Goal: Transaction & Acquisition: Book appointment/travel/reservation

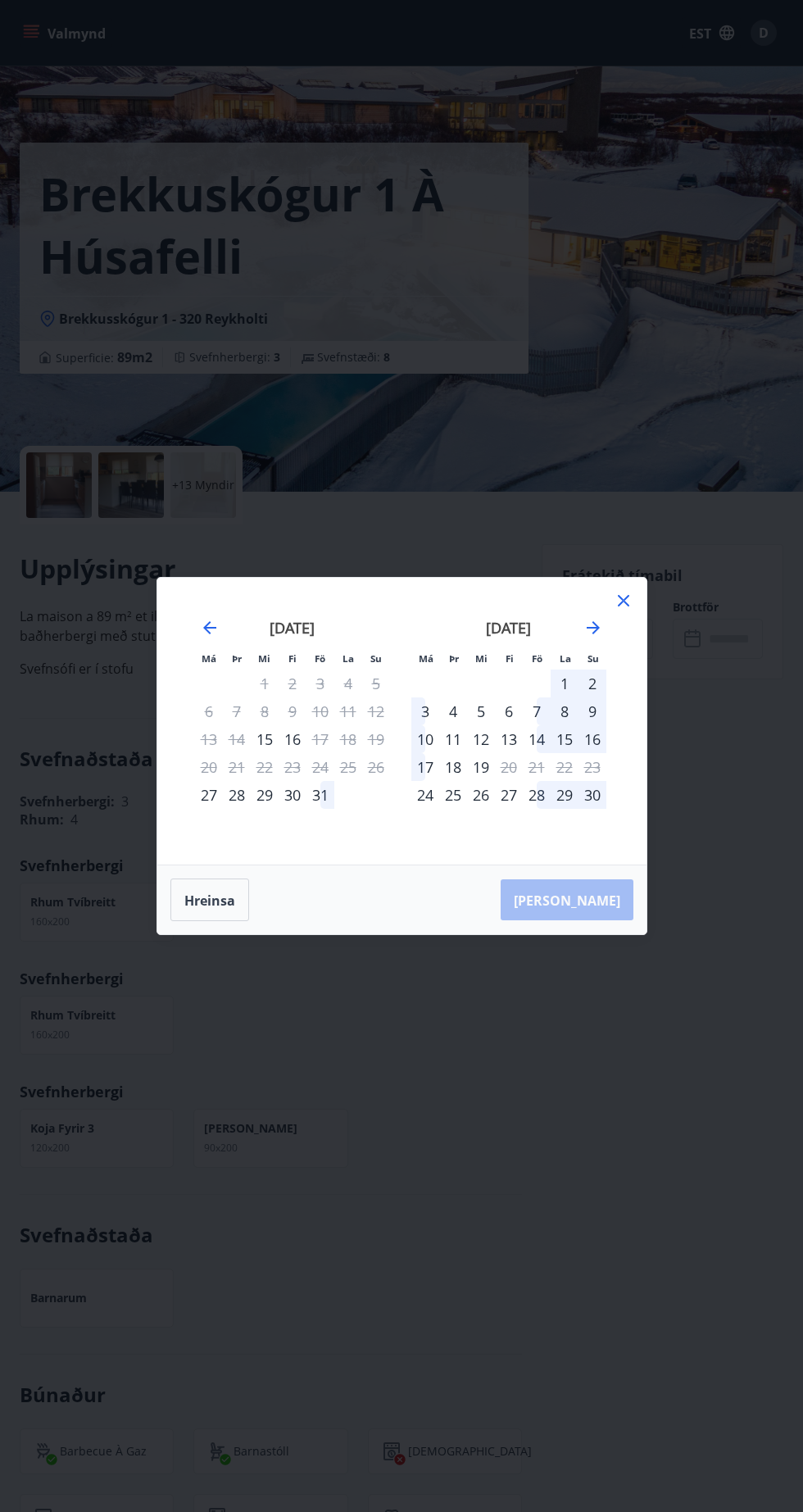
click at [564, 678] on font "1" at bounding box center [564, 684] width 8 height 20
click at [601, 682] on div "2" at bounding box center [593, 684] width 28 height 28
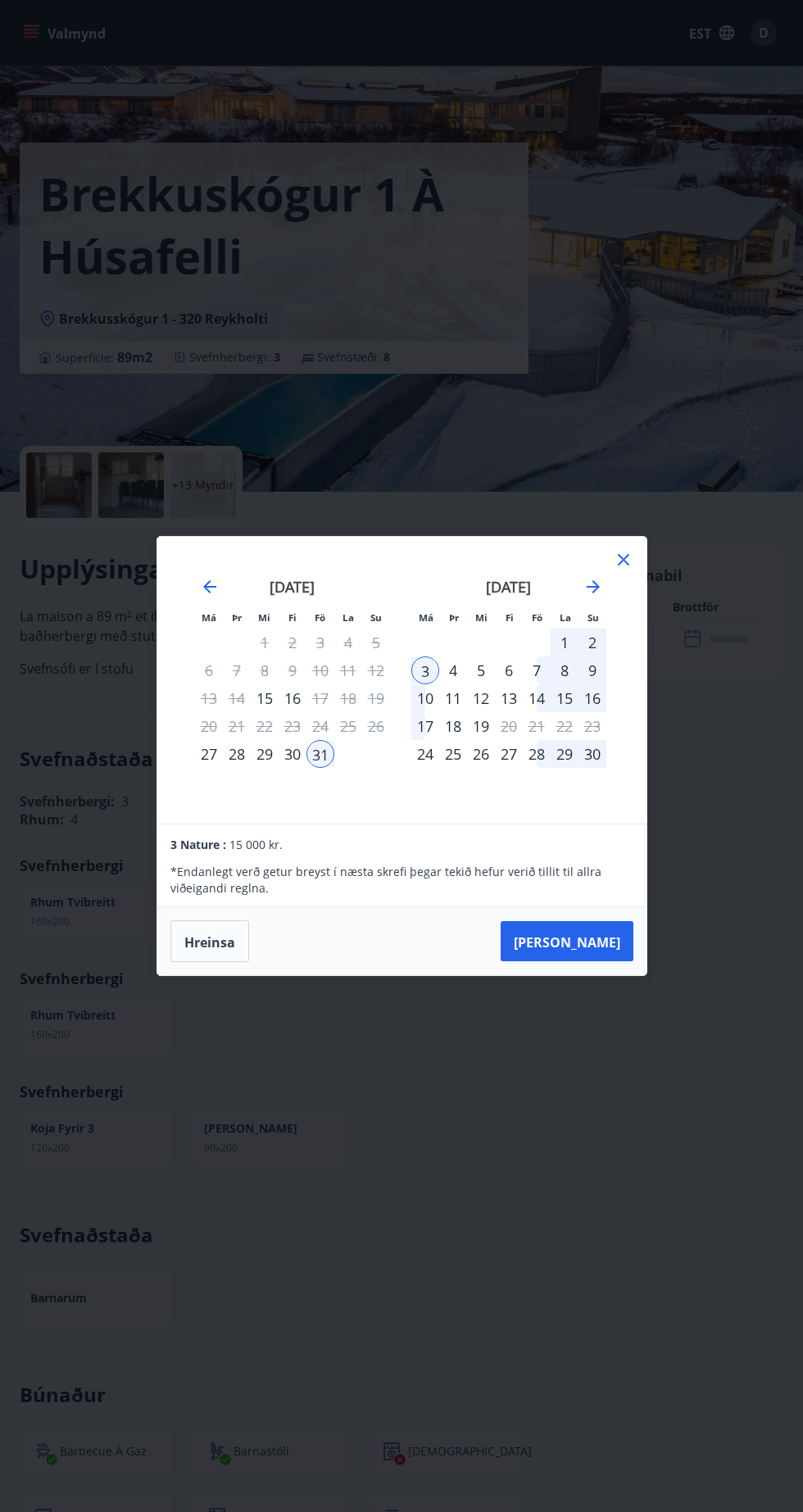
click at [619, 925] on button "[PERSON_NAME]" at bounding box center [566, 942] width 133 height 41
click at [609, 950] on font "[PERSON_NAME]" at bounding box center [566, 942] width 106 height 18
click at [602, 941] on font "[PERSON_NAME]" at bounding box center [566, 942] width 106 height 18
click at [215, 941] on font "Hreinsa" at bounding box center [210, 942] width 51 height 18
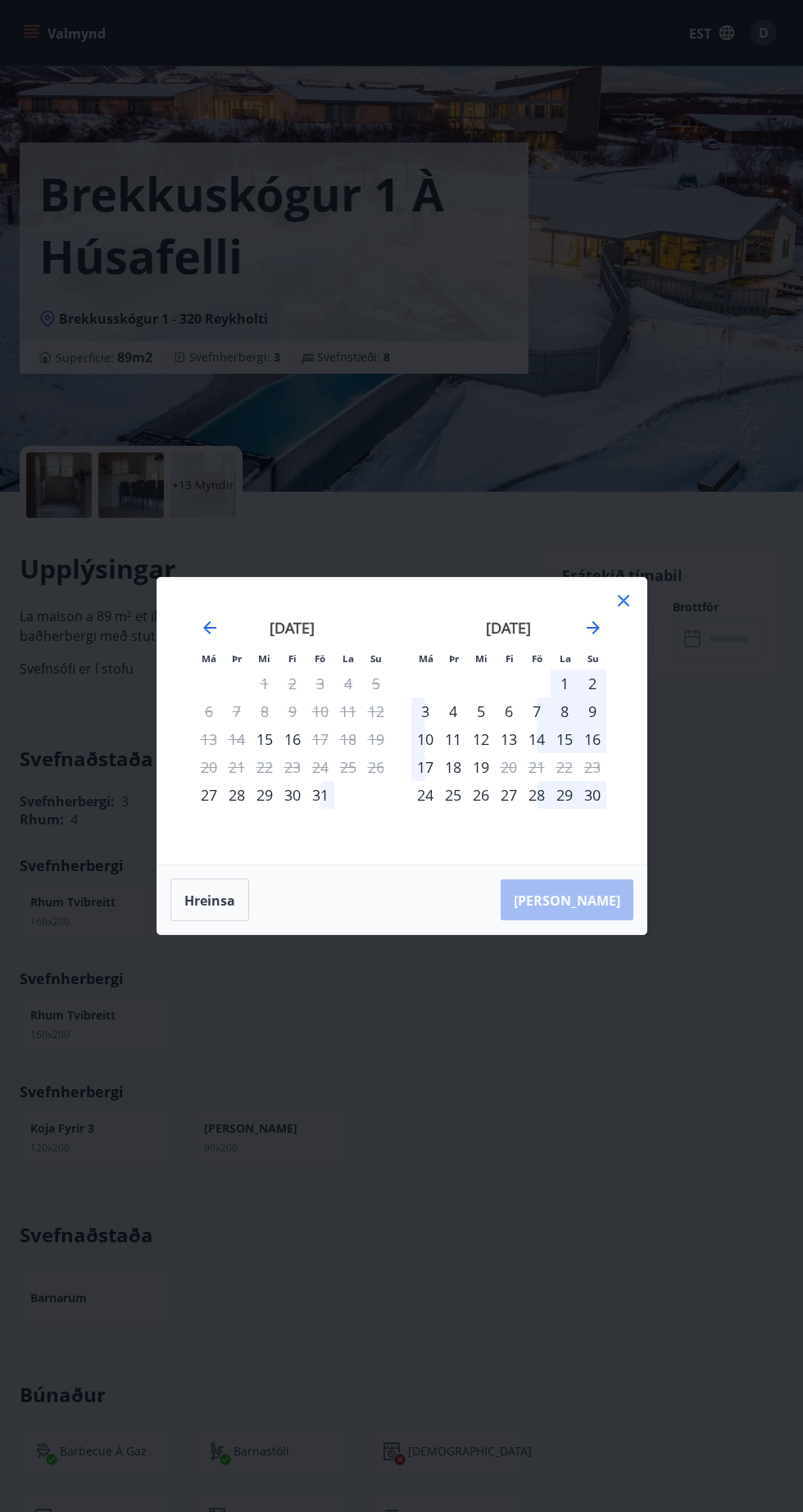
click at [622, 602] on icon at bounding box center [622, 601] width 2 height 2
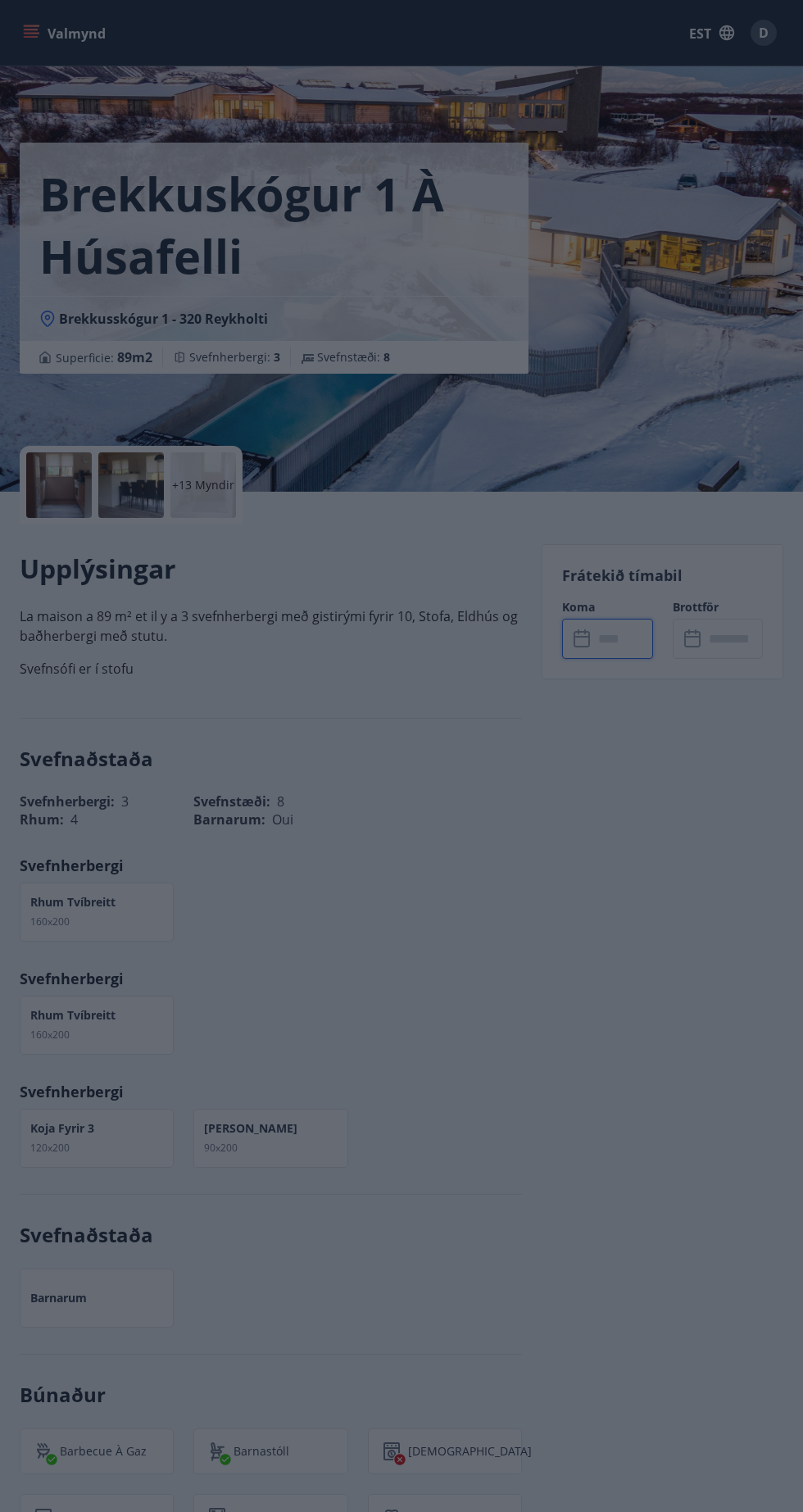
click at [621, 598] on div "Frátekið tímabil Koma ​ ​ Brottför ​ ​" at bounding box center [662, 612] width 242 height 135
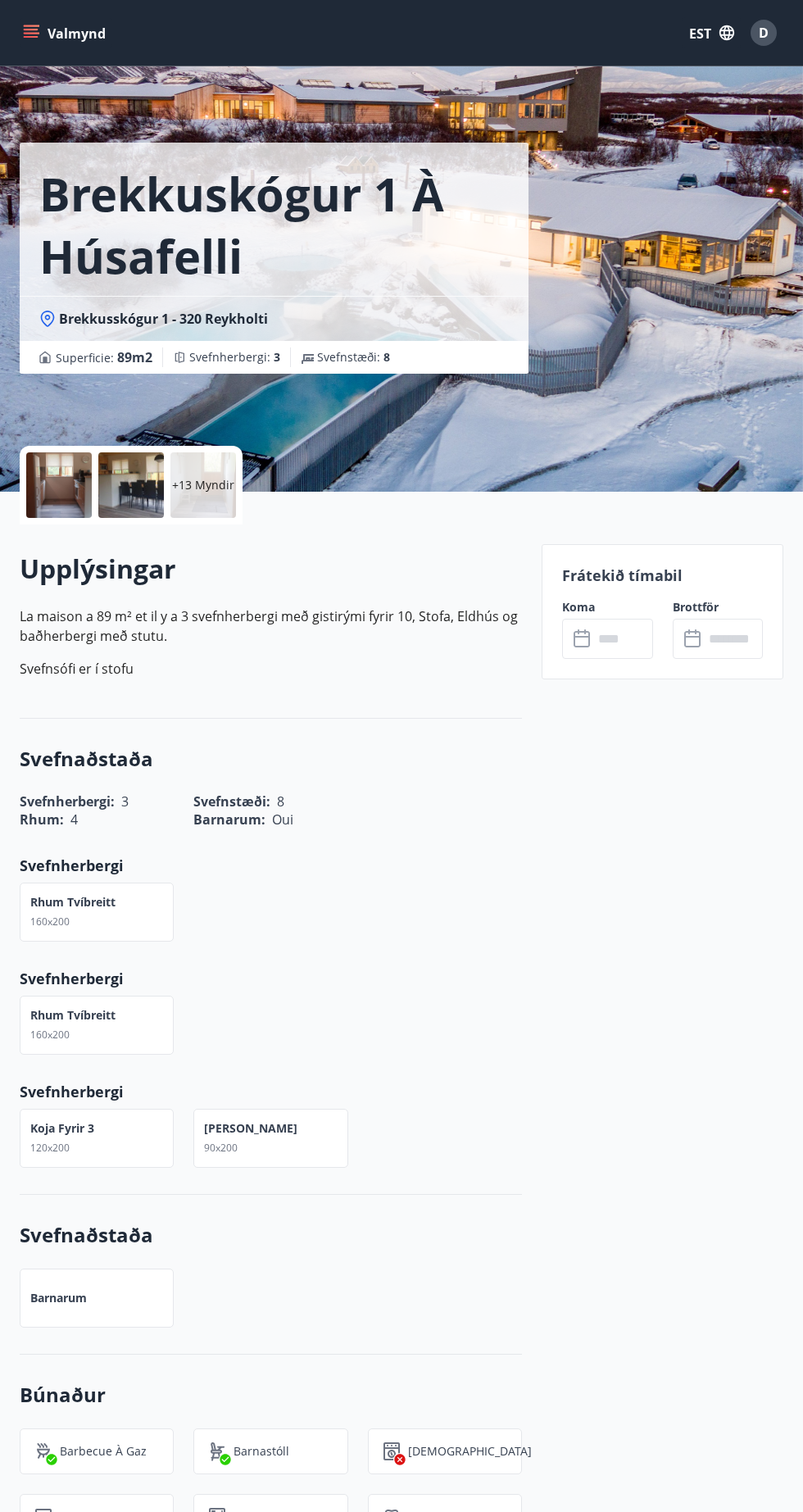
click at [621, 638] on input "text" at bounding box center [622, 638] width 59 height 40
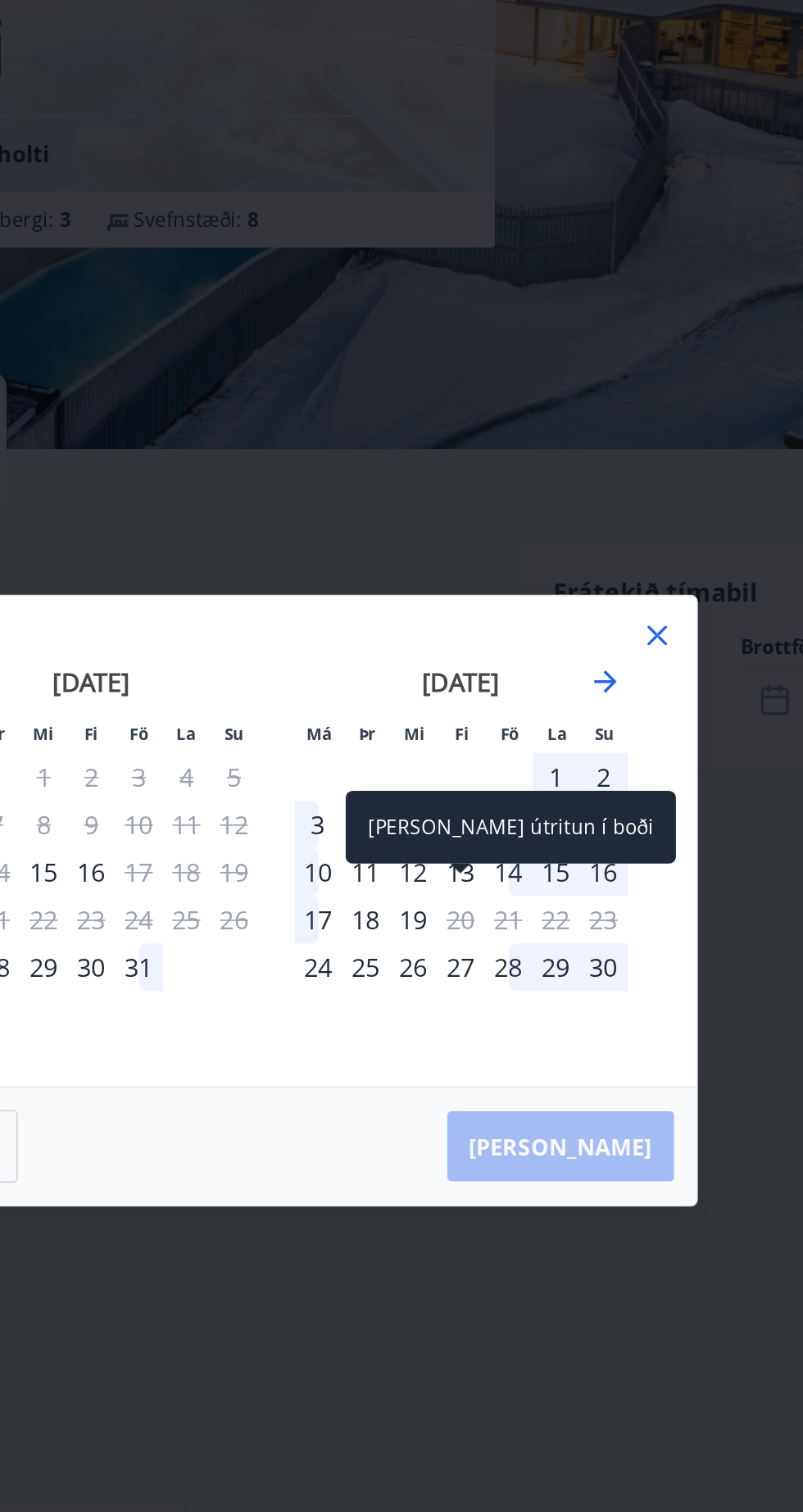
click at [324, 800] on div "31" at bounding box center [320, 795] width 28 height 28
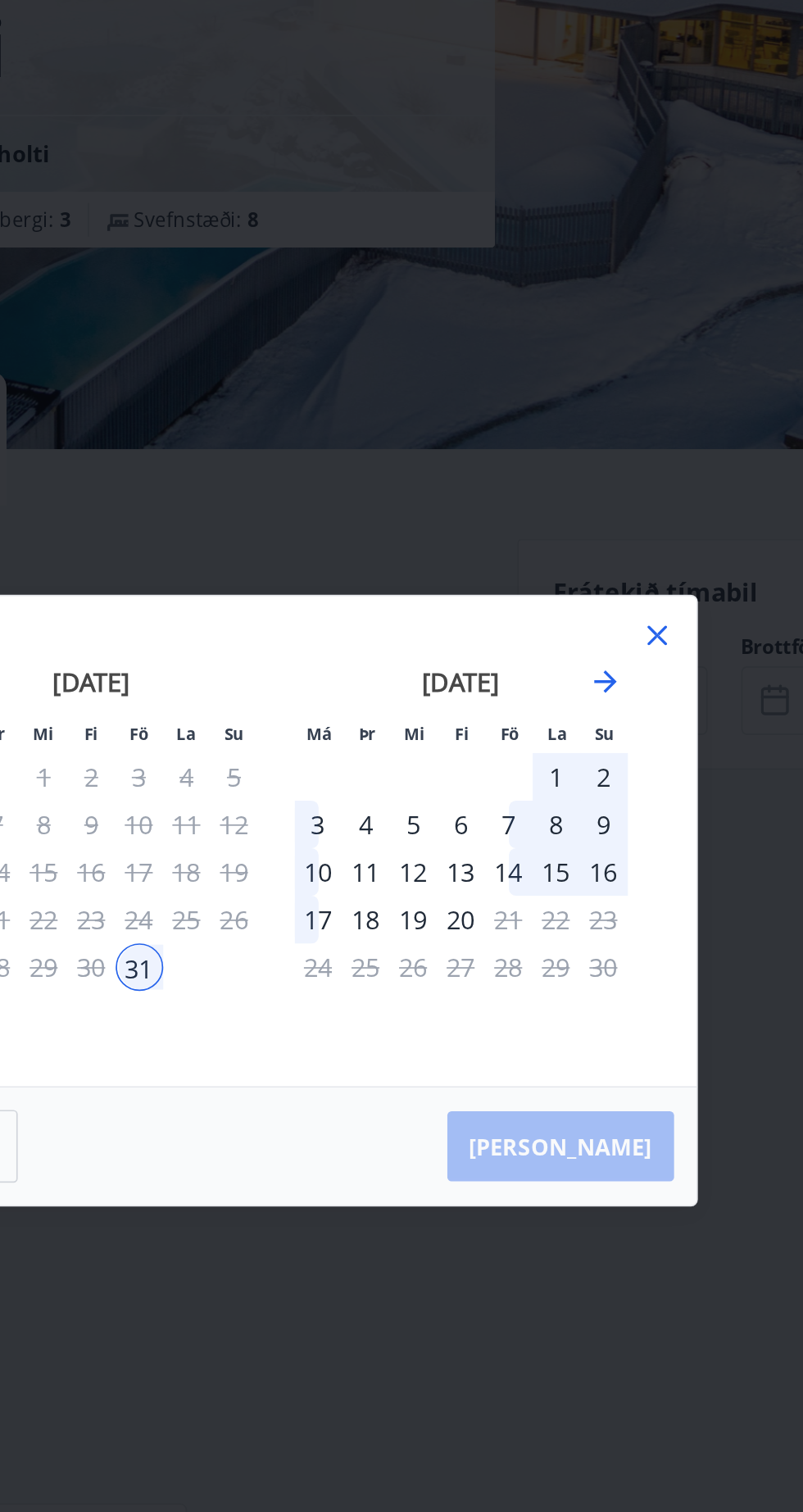
click at [422, 701] on div "3" at bounding box center [425, 712] width 28 height 28
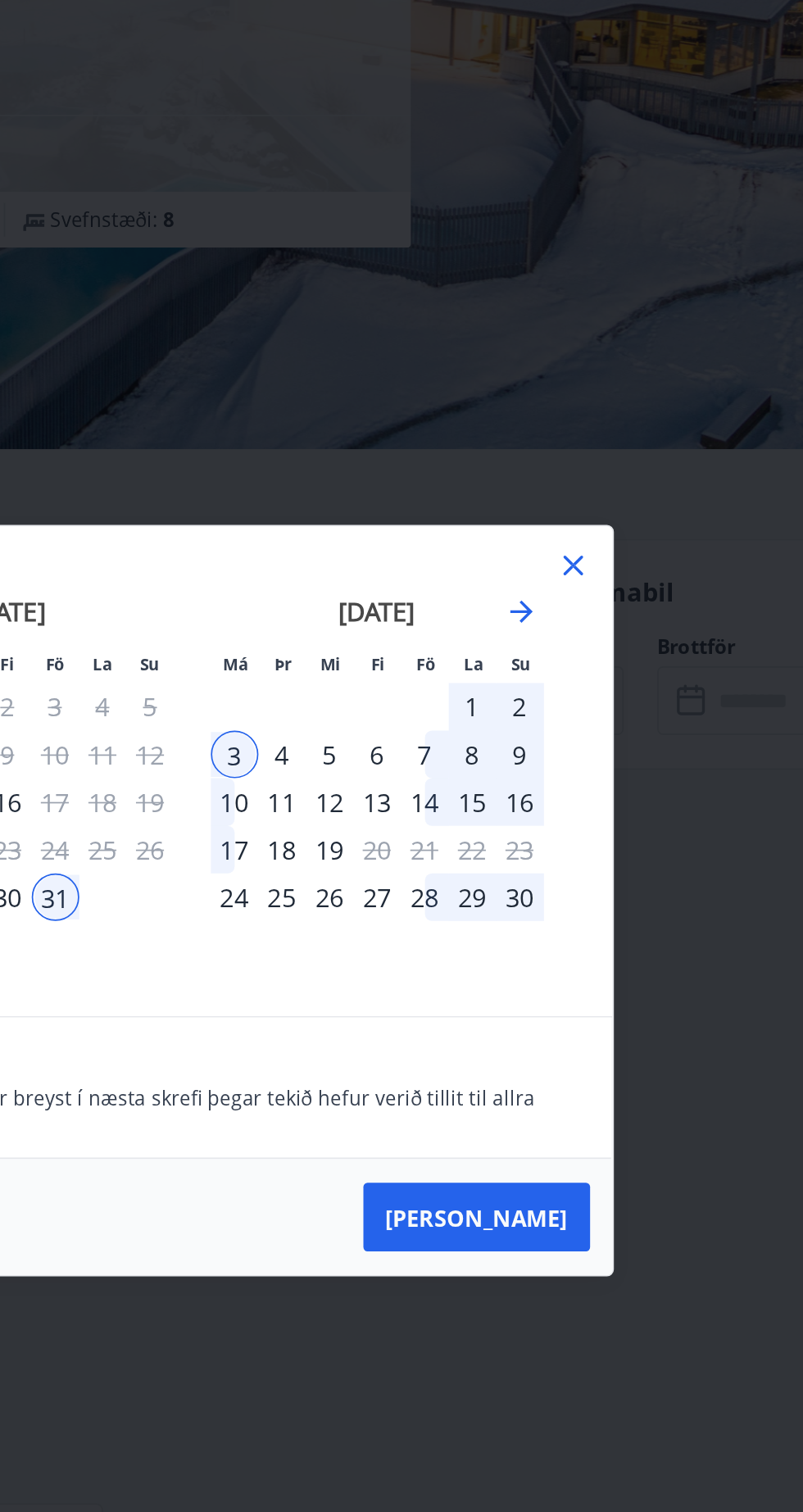
click at [600, 946] on font "[PERSON_NAME]" at bounding box center [566, 942] width 106 height 18
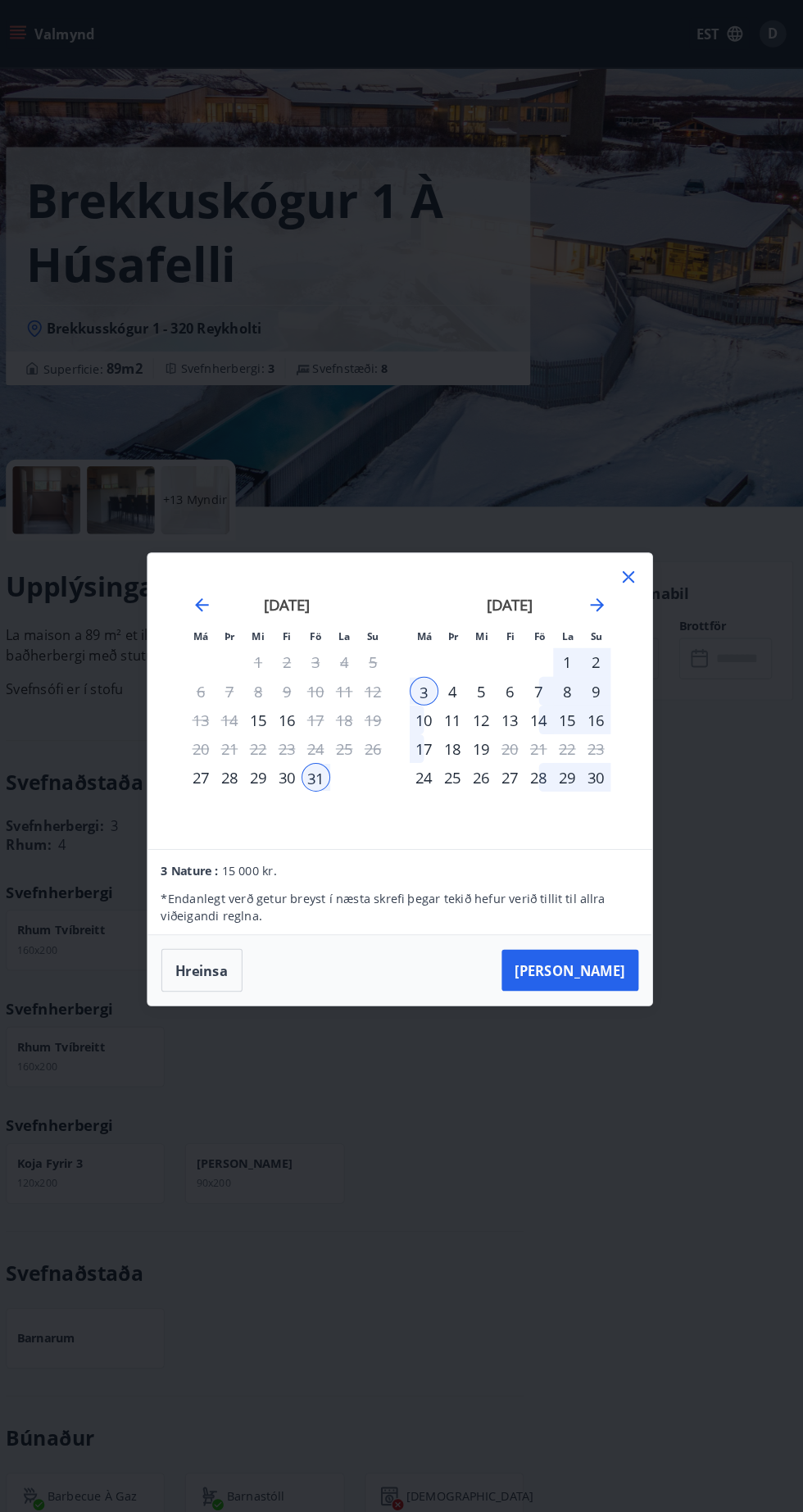
click at [718, 20] on div "Má Þr Mi Fi Fö La Su Má Þr Mi Fi Fö La Su [DATE] 1 2 3 4 5 6 7 8 9 10 11 12 13 …" at bounding box center [401, 756] width 803 height 1512
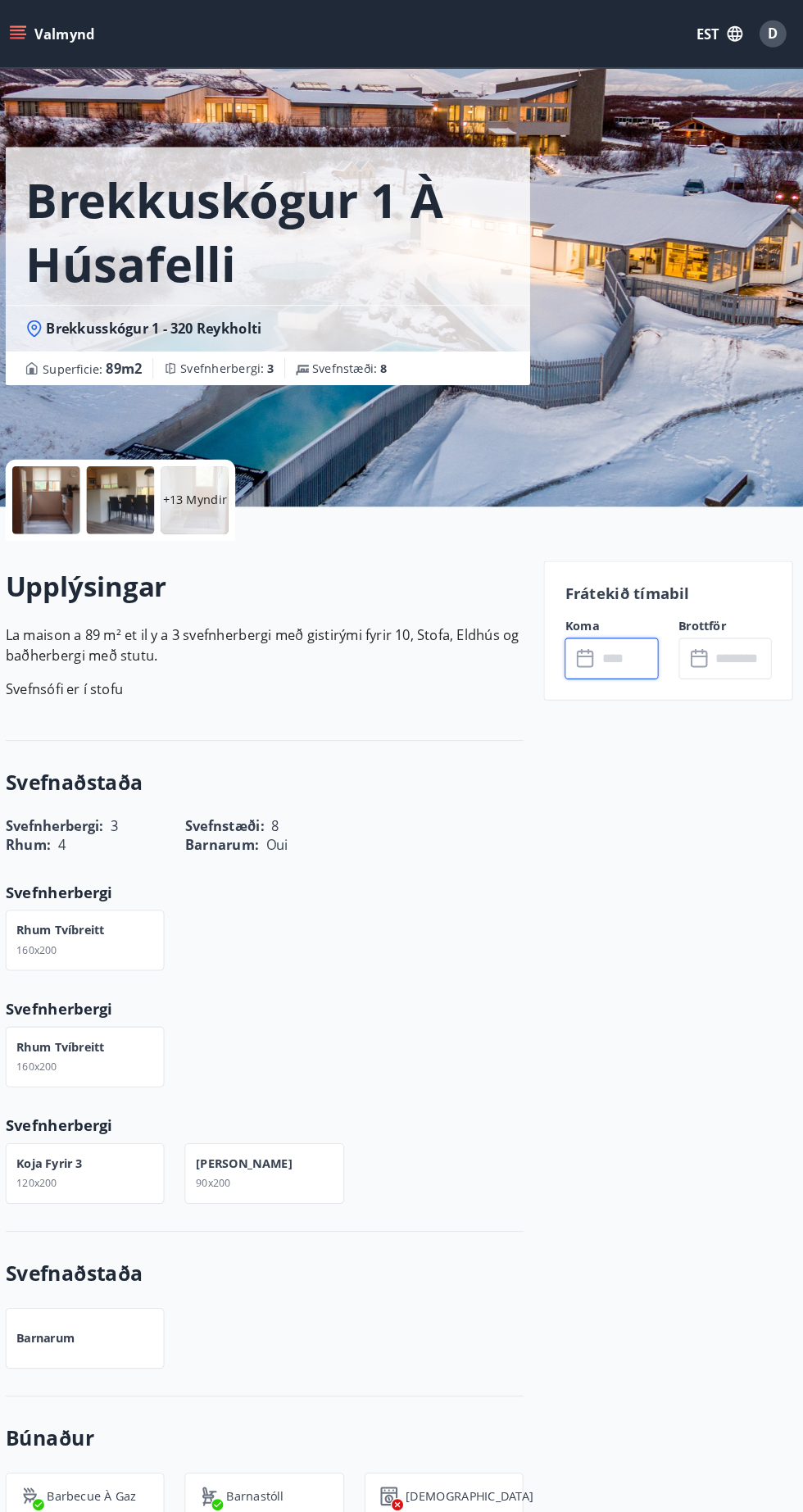
click at [697, 25] on font "EST" at bounding box center [700, 34] width 22 height 18
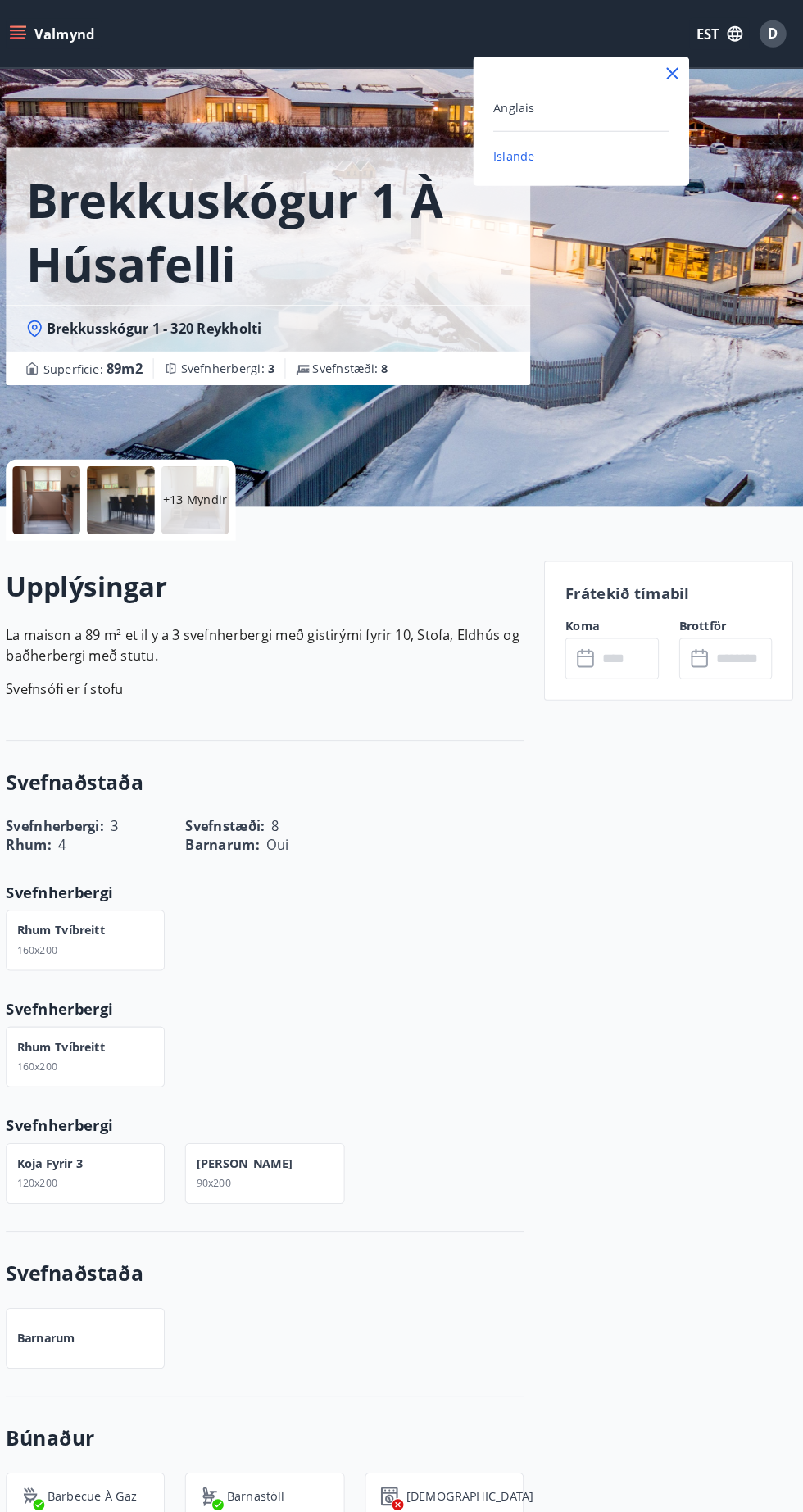
click at [524, 104] on font "Anglais" at bounding box center [513, 104] width 40 height 16
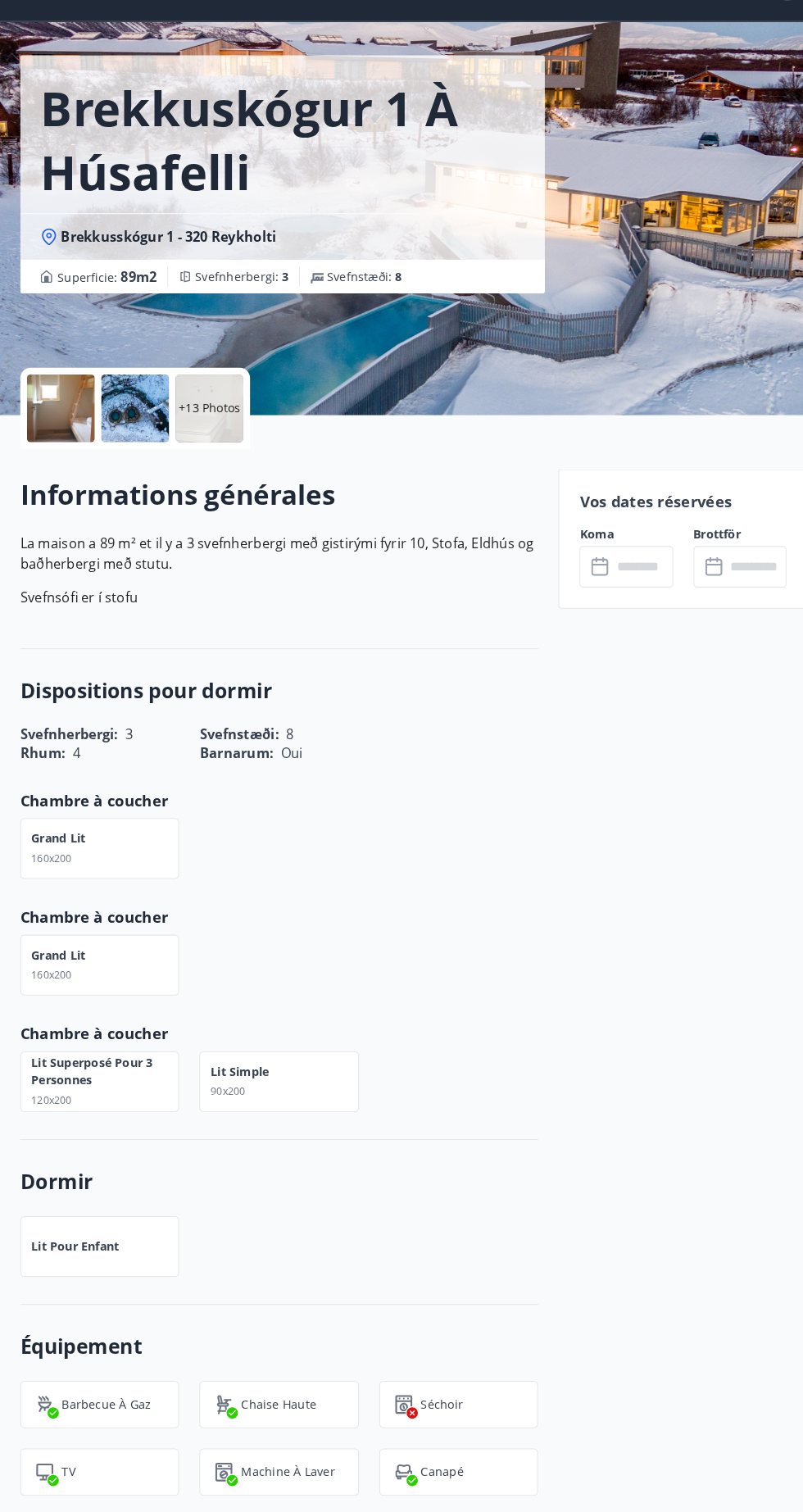
scroll to position [48, 0]
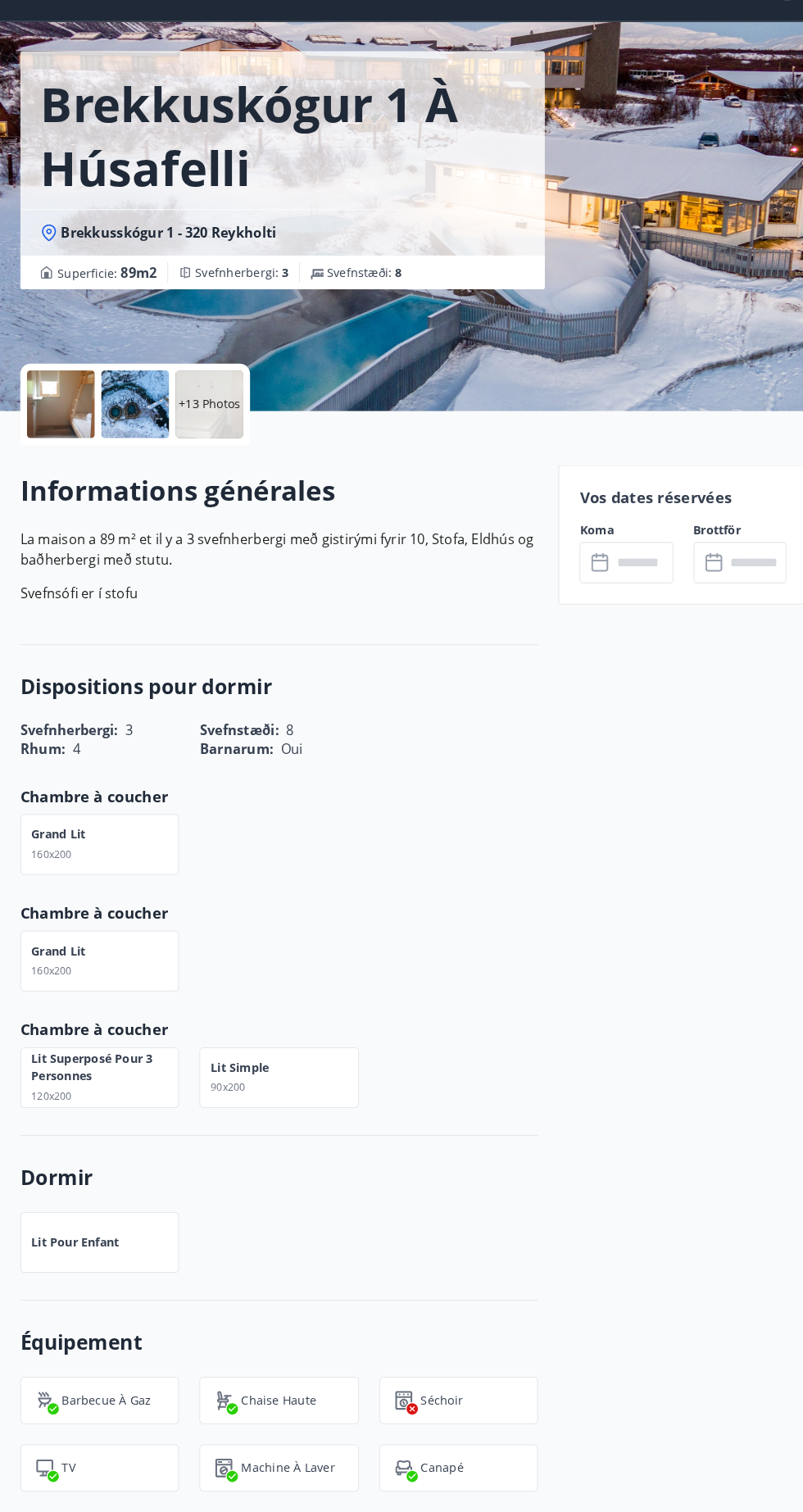
click at [618, 587] on input "text" at bounding box center [622, 591] width 59 height 40
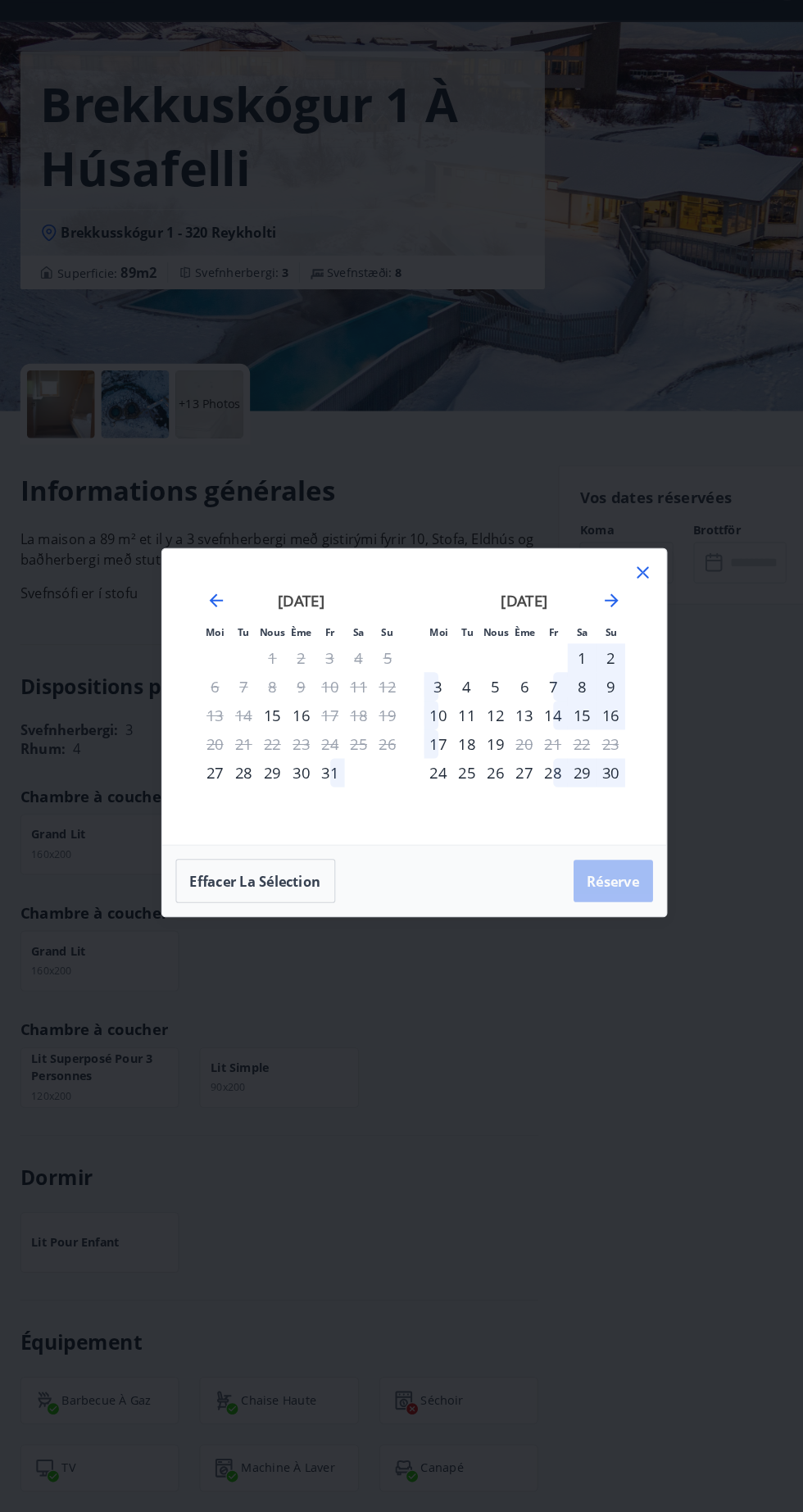
click at [330, 799] on div "31" at bounding box center [320, 795] width 28 height 28
click at [424, 712] on div "3" at bounding box center [425, 712] width 28 height 28
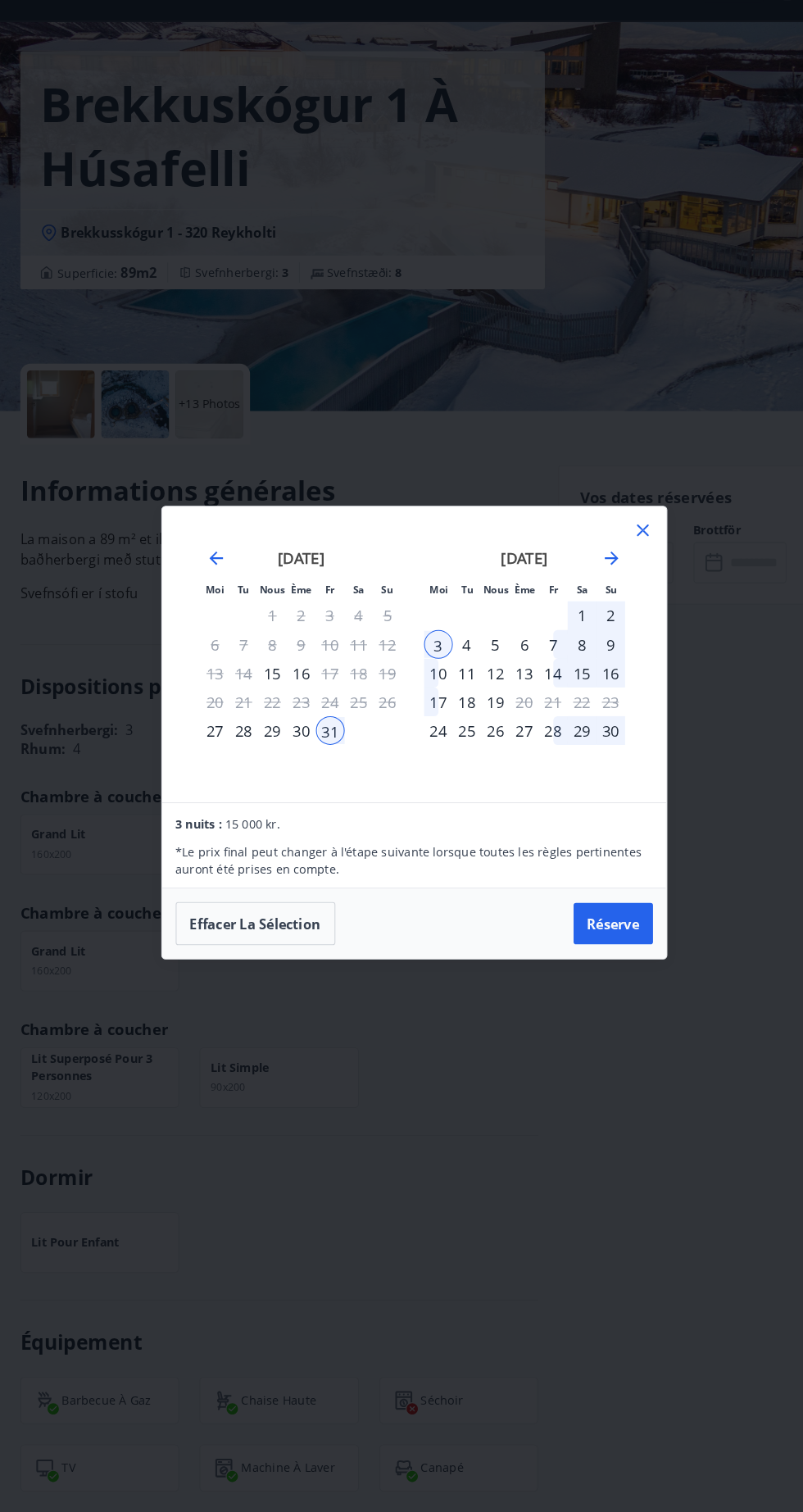
click at [607, 933] on font "Réserve" at bounding box center [595, 942] width 51 height 20
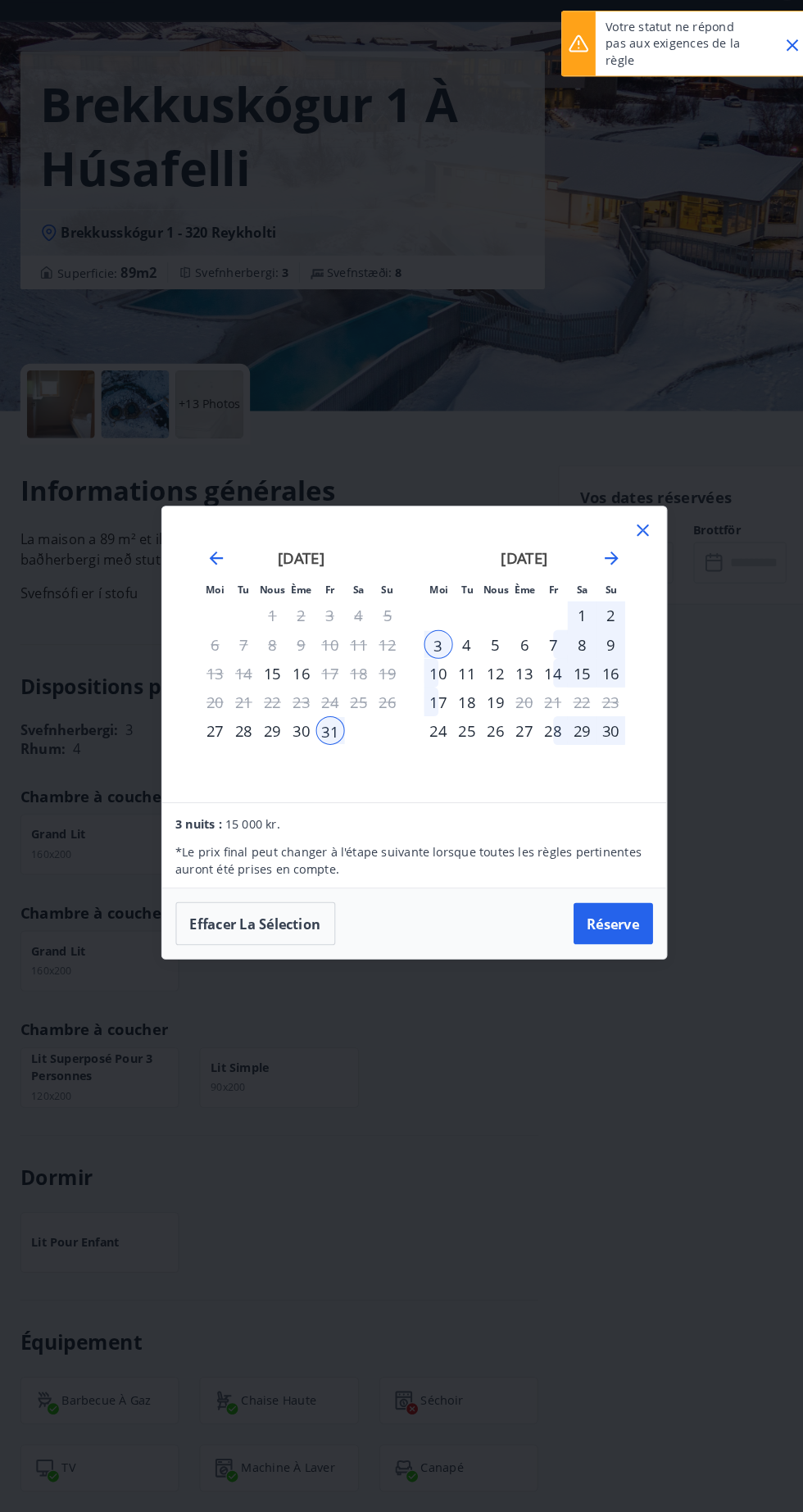
click at [456, 665] on font "4" at bounding box center [453, 671] width 8 height 20
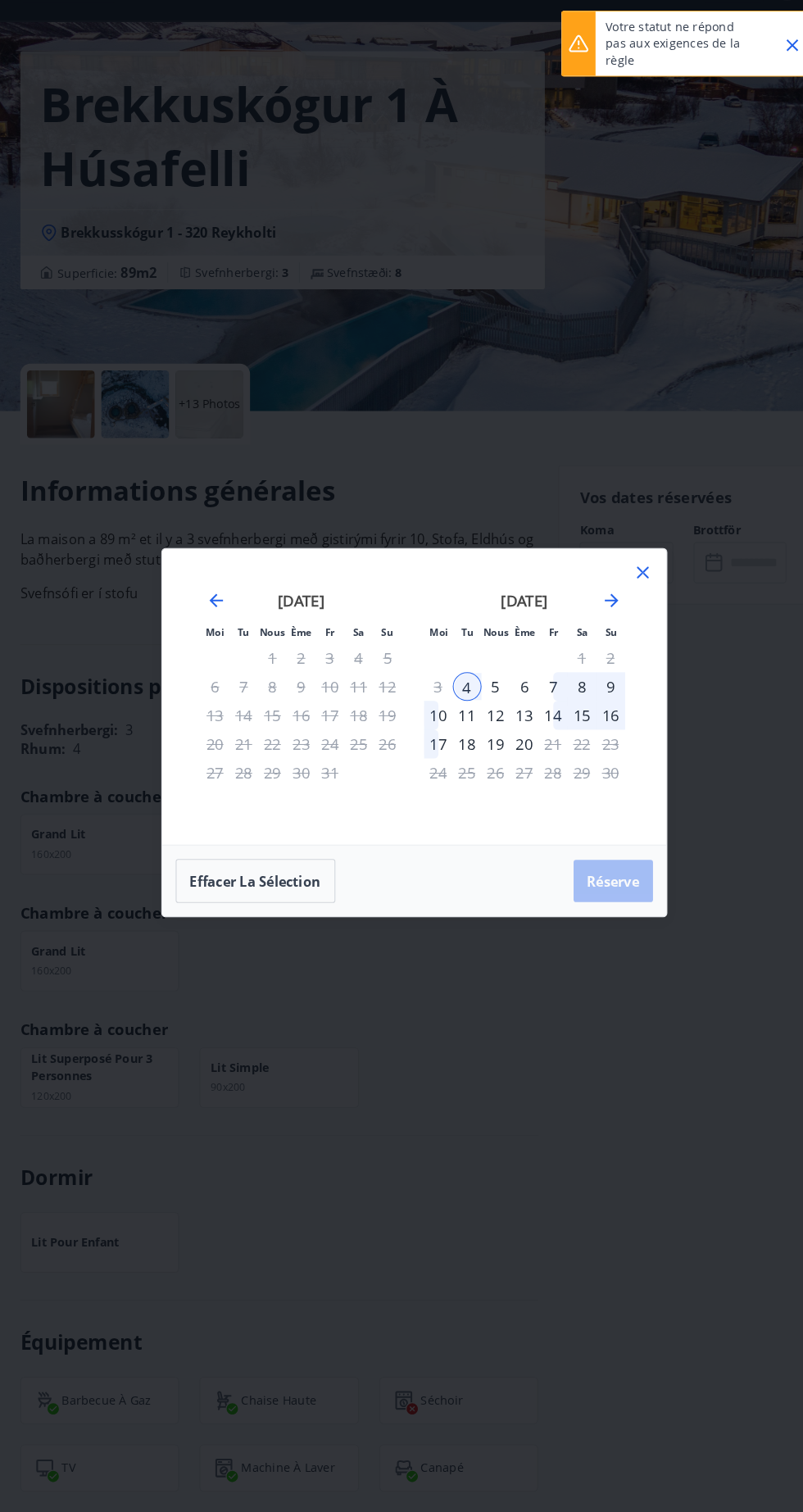
click at [706, 738] on div "Moi Tu Nous Ème Fr Sa Su Moi Tu Nous Ème Fr Sa Su [DATE] 1 2 3 4 5 6 7 8 9 10 1…" at bounding box center [401, 756] width 803 height 1512
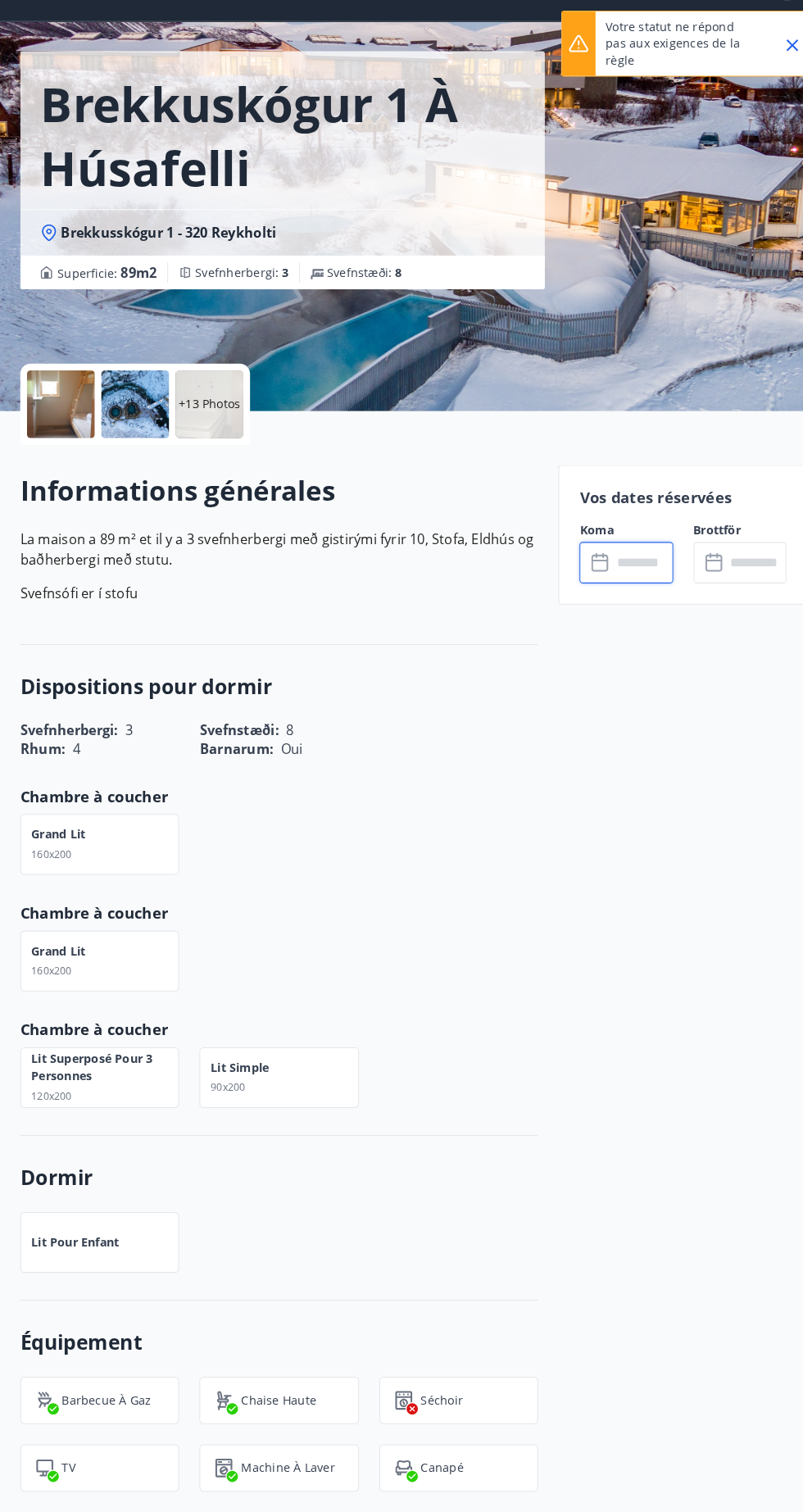
click at [626, 589] on input "text" at bounding box center [622, 591] width 59 height 40
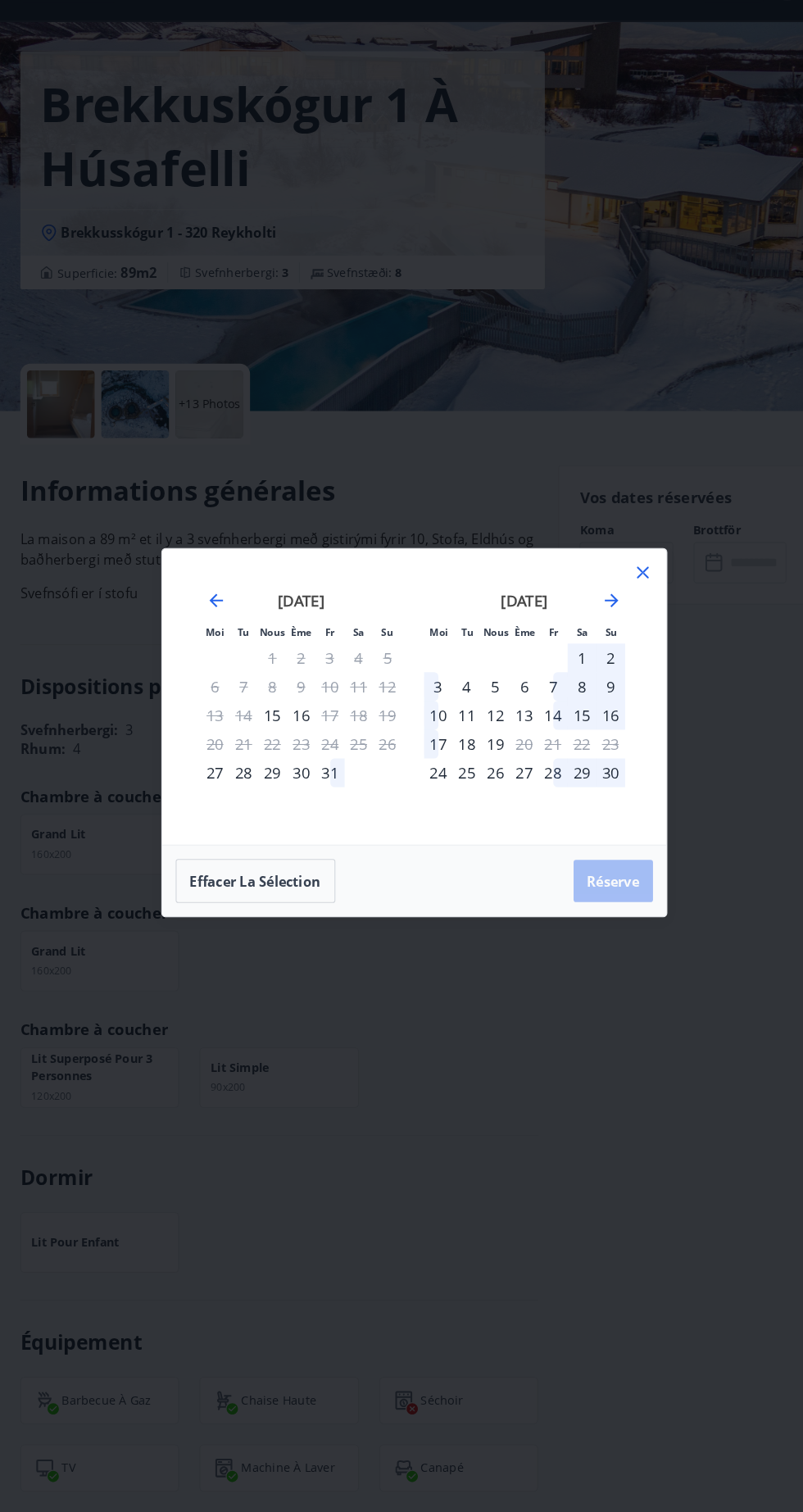
click at [291, 795] on font "30" at bounding box center [292, 795] width 17 height 20
click at [592, 681] on font "2" at bounding box center [593, 684] width 8 height 20
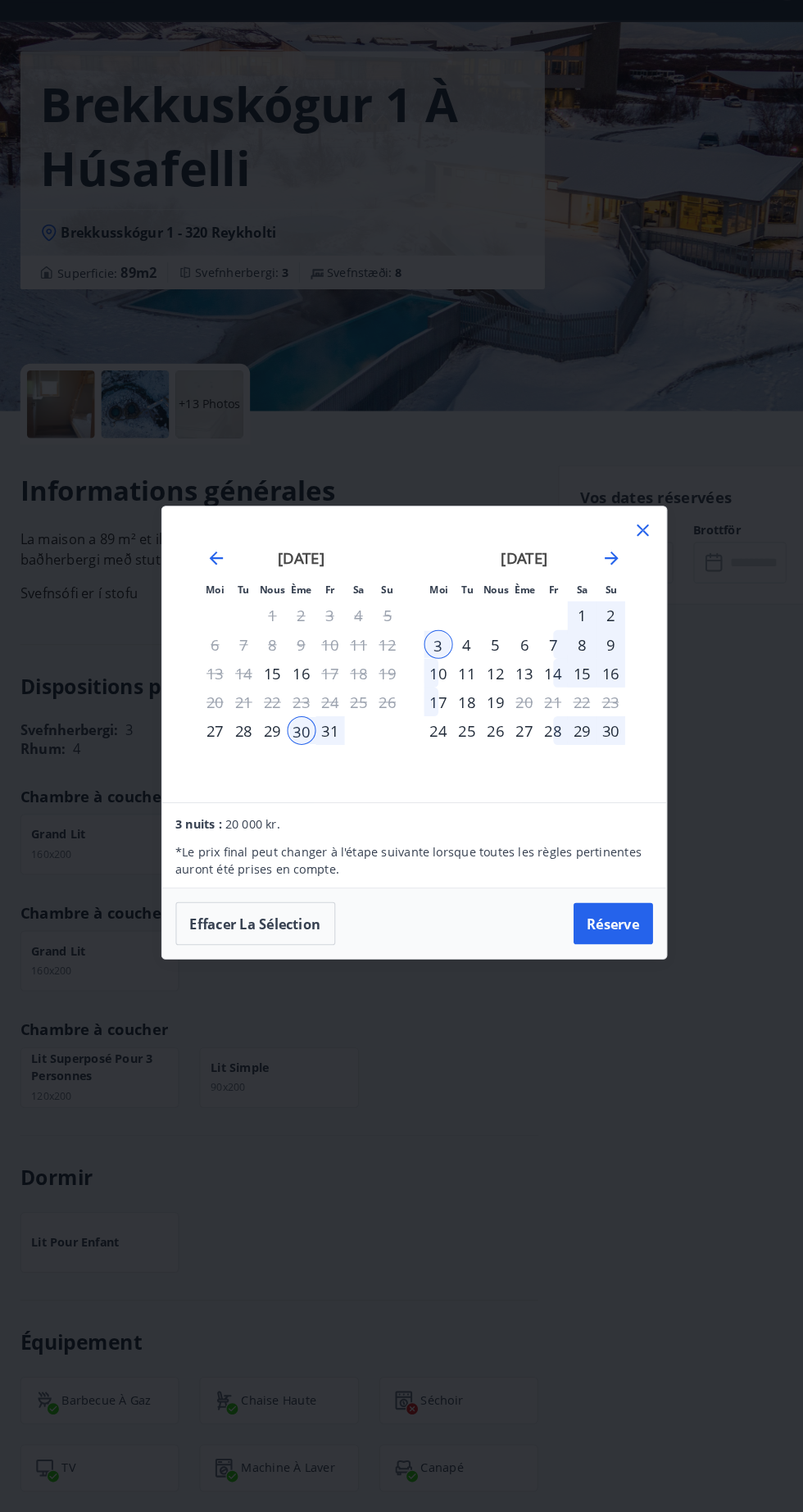
click at [464, 822] on div "Moi Tu Nous Ème Fr Sa Su Moi Tu Nous Ème Fr Sa Su [DATE] 1 2 3 4 5 6 7 8 9 10 1…" at bounding box center [402, 680] width 489 height 287
click at [315, 750] on font "31" at bounding box center [320, 754] width 17 height 20
click at [452, 664] on font "4" at bounding box center [453, 671] width 8 height 20
click at [608, 961] on button "Réserve" at bounding box center [594, 942] width 77 height 41
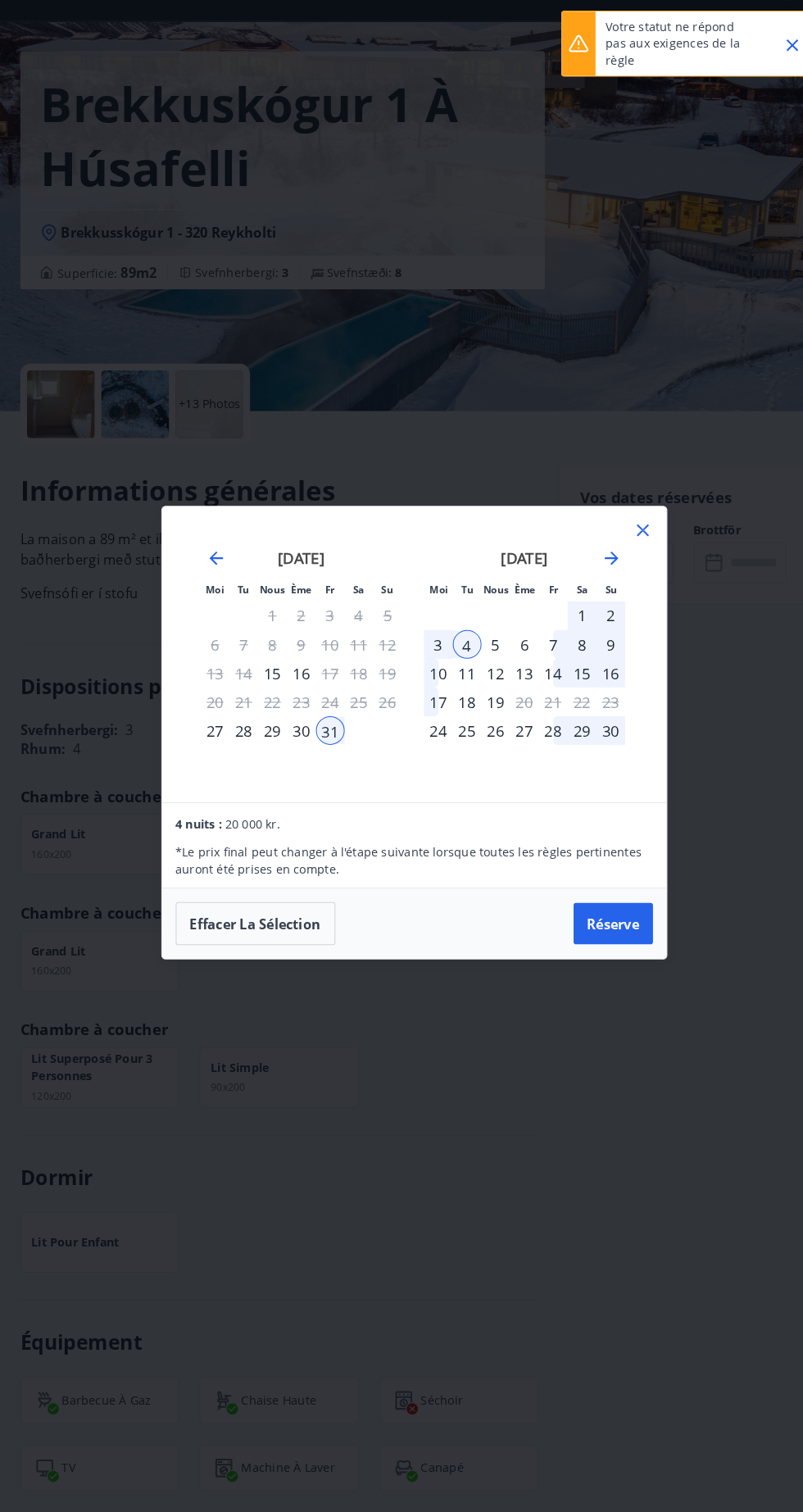
click at [315, 759] on div "31" at bounding box center [320, 754] width 28 height 28
click at [425, 661] on font "3" at bounding box center [425, 671] width 8 height 20
